Goal: Information Seeking & Learning: Learn about a topic

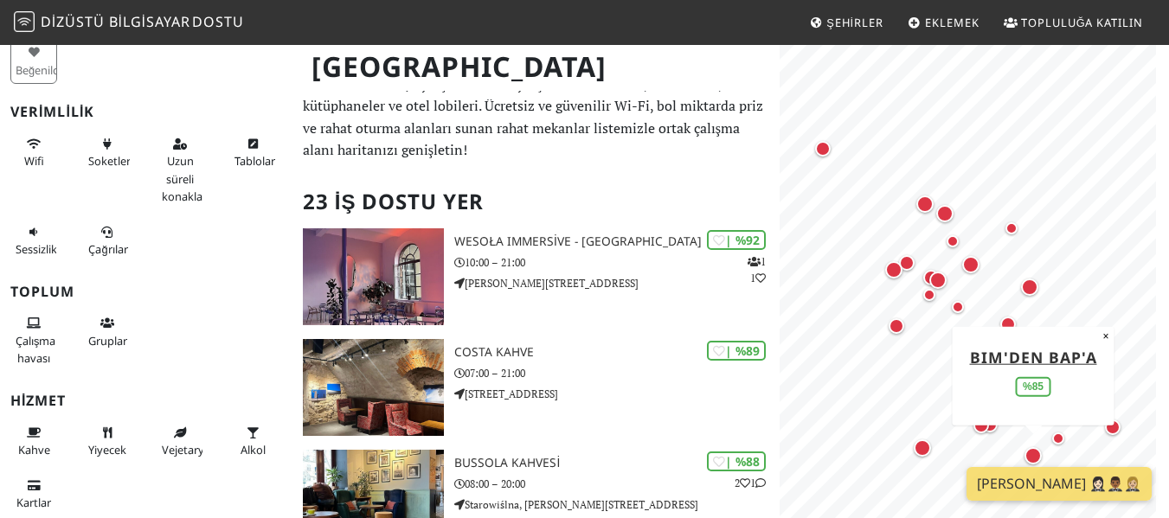
scroll to position [16, 0]
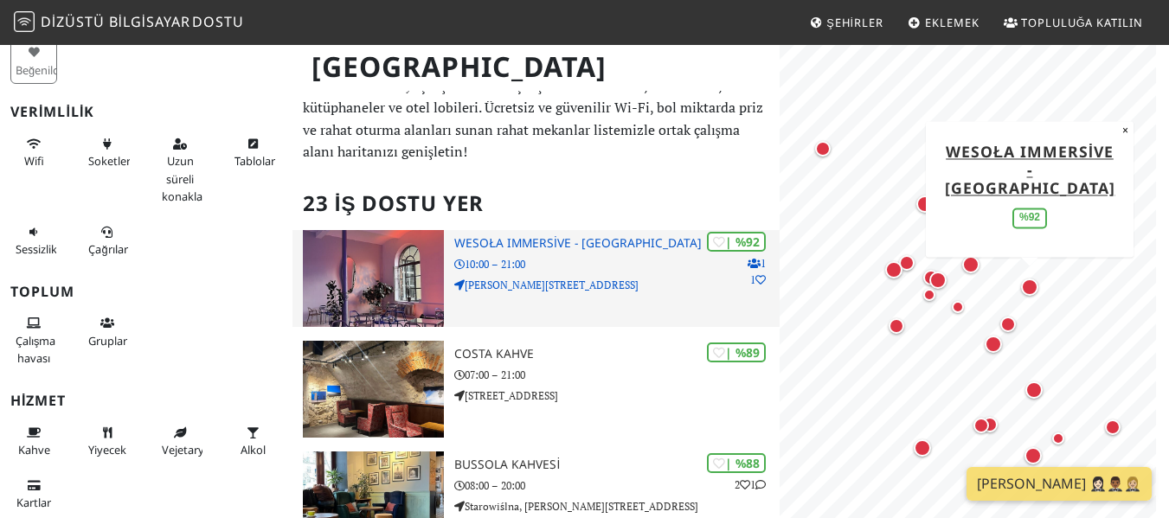
click at [414, 272] on img at bounding box center [374, 278] width 142 height 97
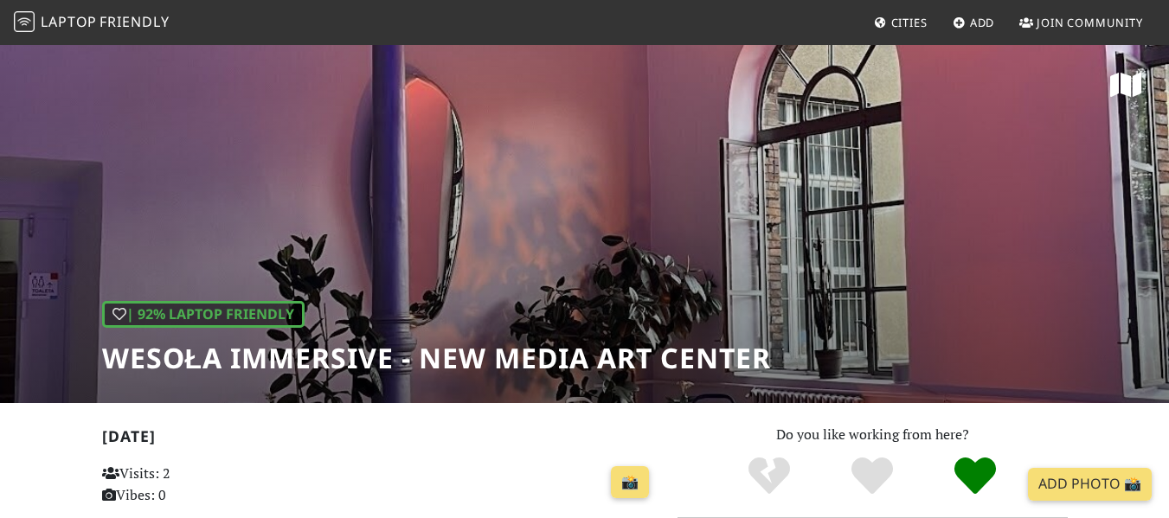
click at [669, 311] on div "| 92% Laptop Friendly Wesoła Immersive - New Media Art Center" at bounding box center [437, 338] width 670 height 74
click at [908, 20] on span "Cities" at bounding box center [909, 23] width 36 height 16
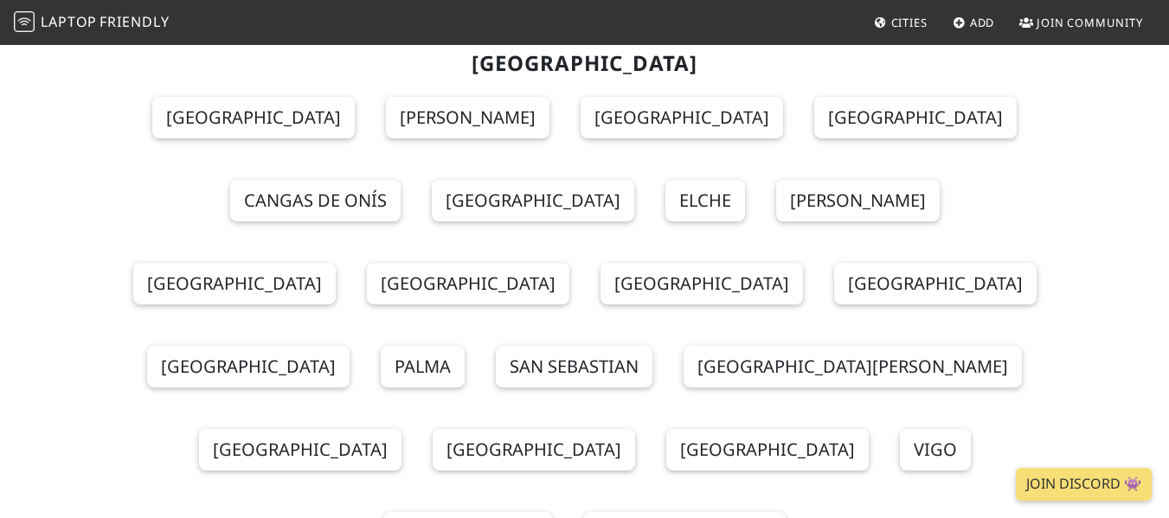
scroll to position [18931, 0]
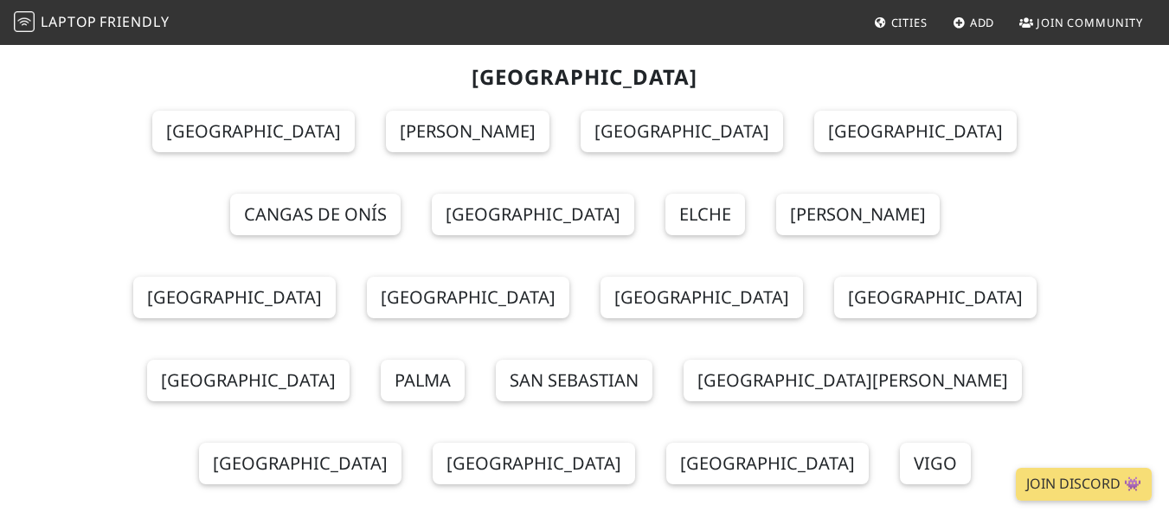
scroll to position [18931, 0]
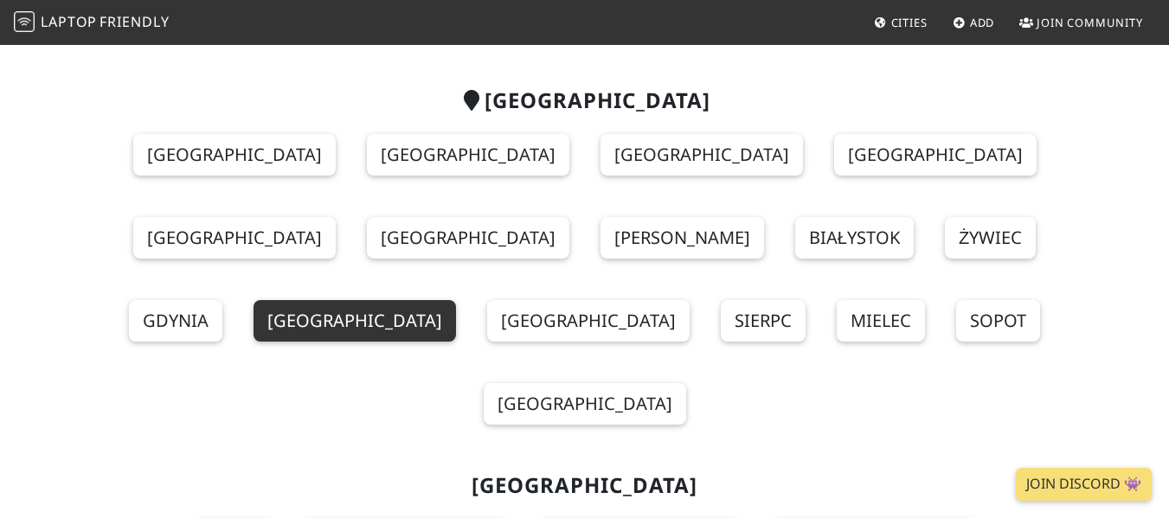
scroll to position [0, 0]
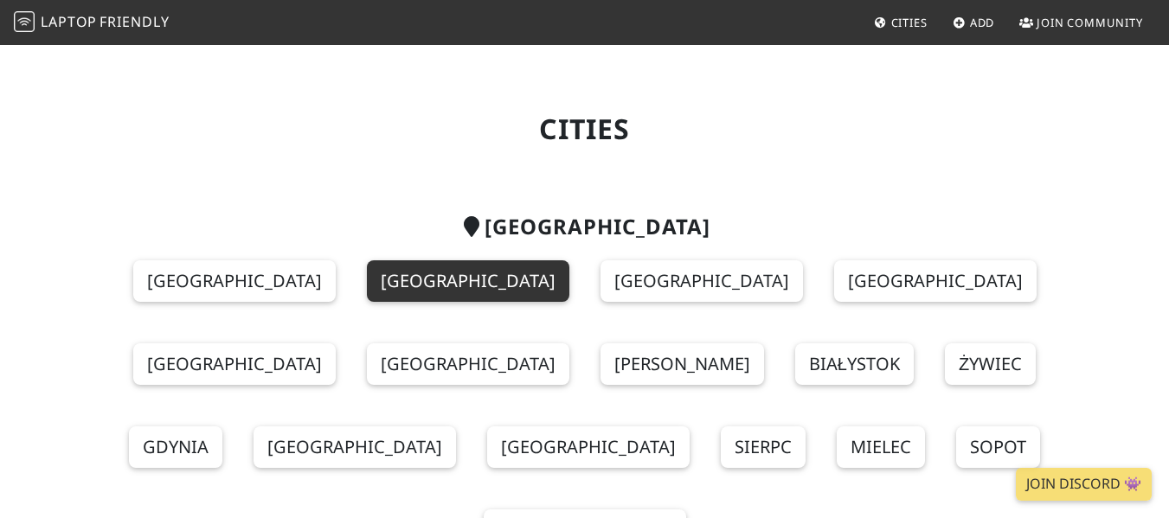
click at [367, 292] on link "Kraków" at bounding box center [468, 281] width 202 height 42
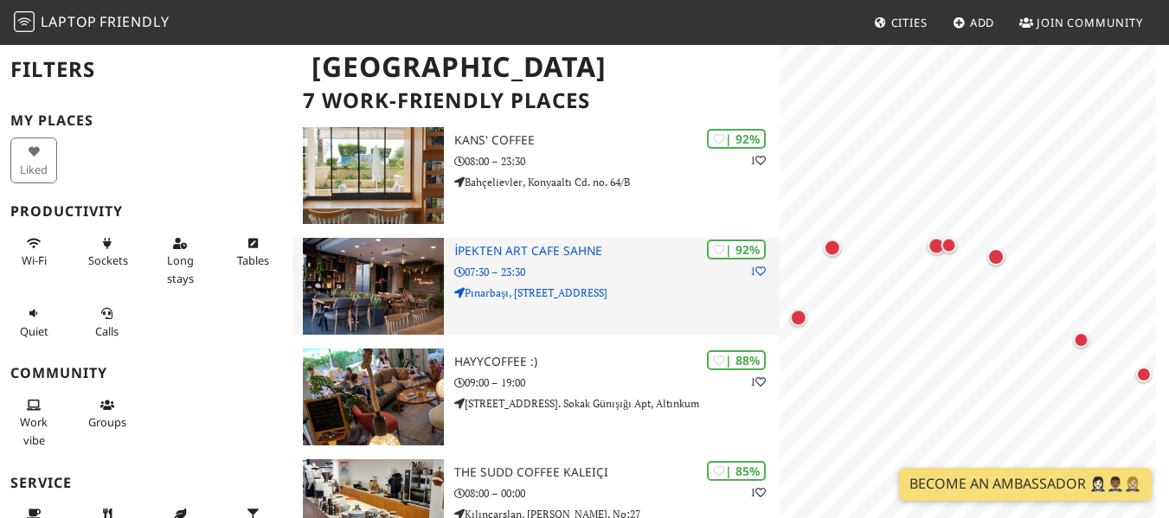
scroll to position [153, 0]
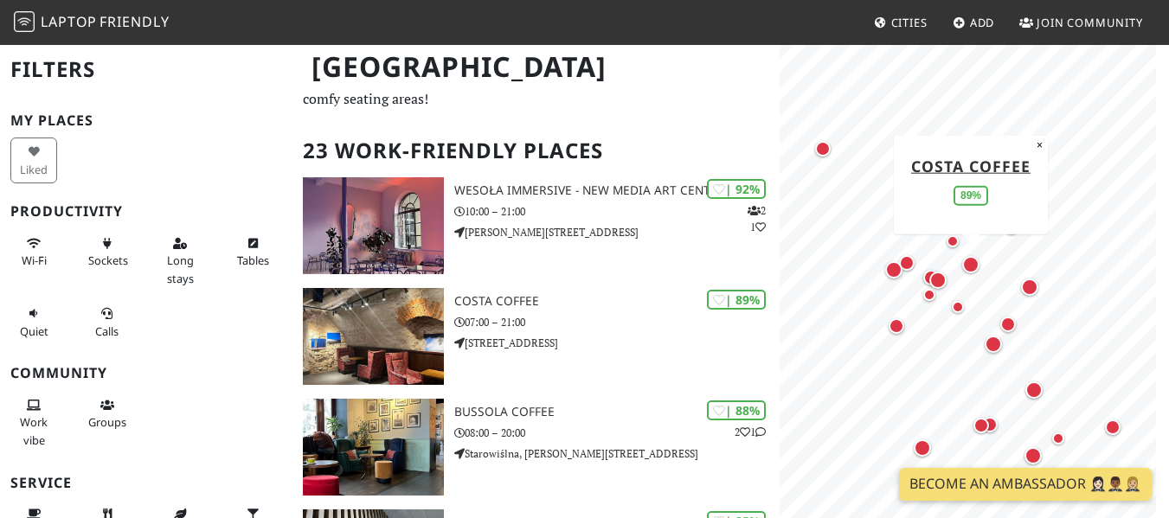
scroll to position [68, 0]
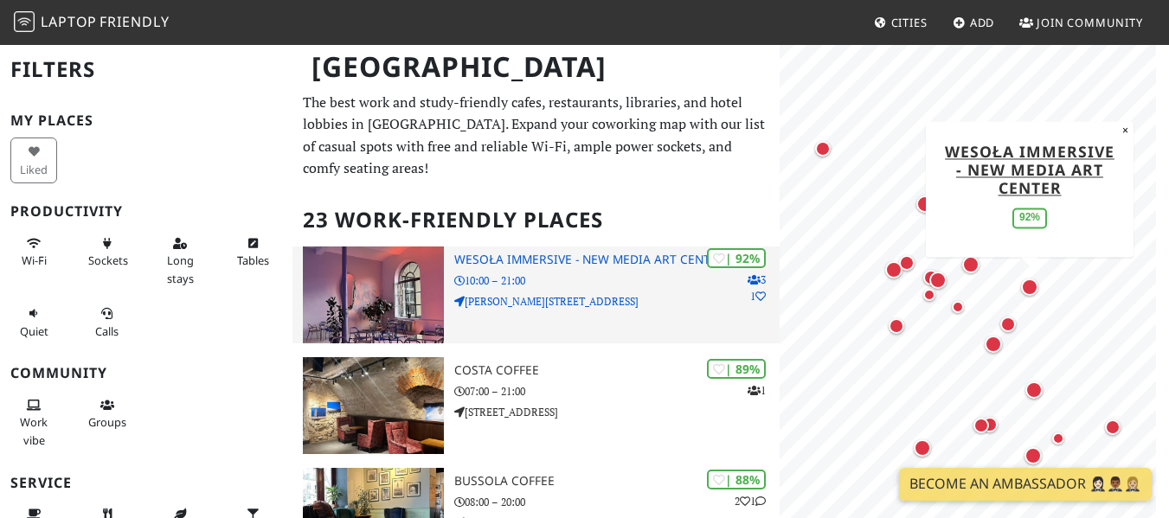
click at [396, 278] on img at bounding box center [374, 295] width 142 height 97
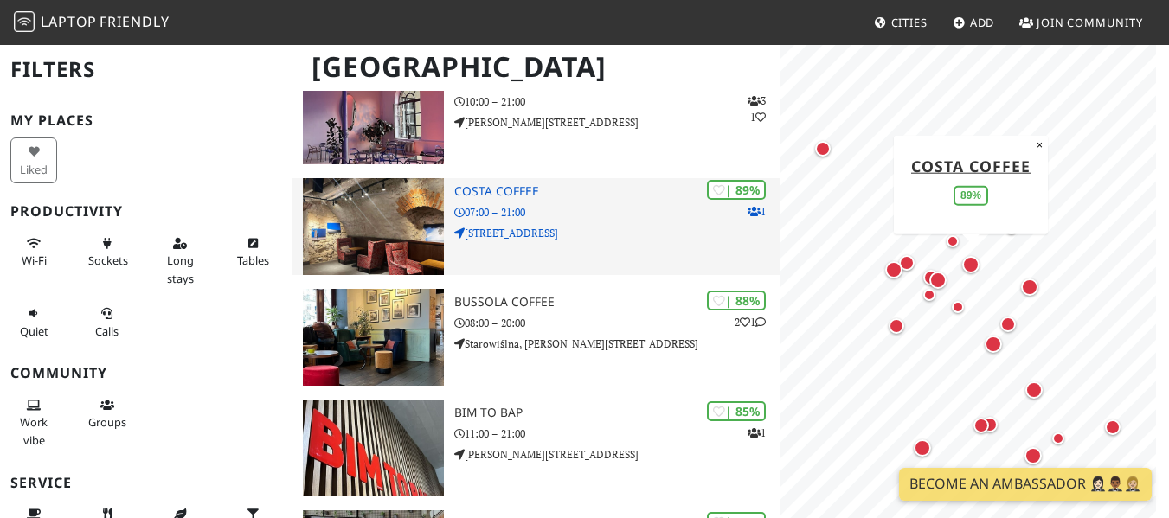
scroll to position [180, 0]
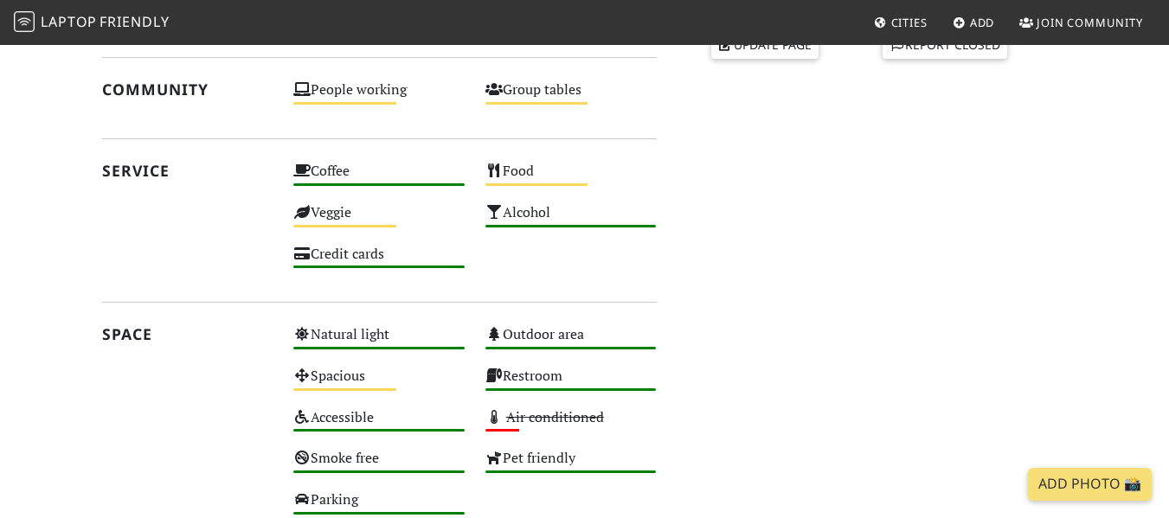
click at [534, 372] on h3 "Is the place air conditioned?" at bounding box center [570, 374] width 237 height 45
